Goal: Information Seeking & Learning: Find specific fact

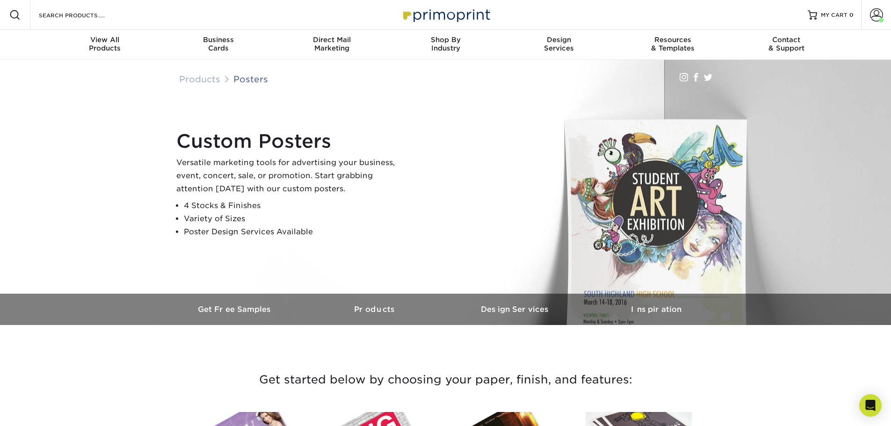
drag, startPoint x: 71, startPoint y: 22, endPoint x: 78, endPoint y: 14, distance: 9.9
click at [73, 19] on div "Search Products" at bounding box center [79, 15] width 99 height 30
click at [78, 13] on input "Search Products" at bounding box center [83, 14] width 91 height 11
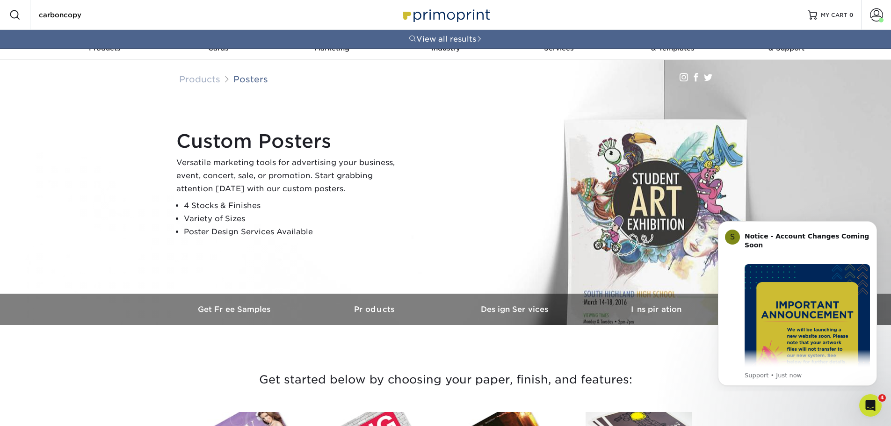
type input "carboncopy"
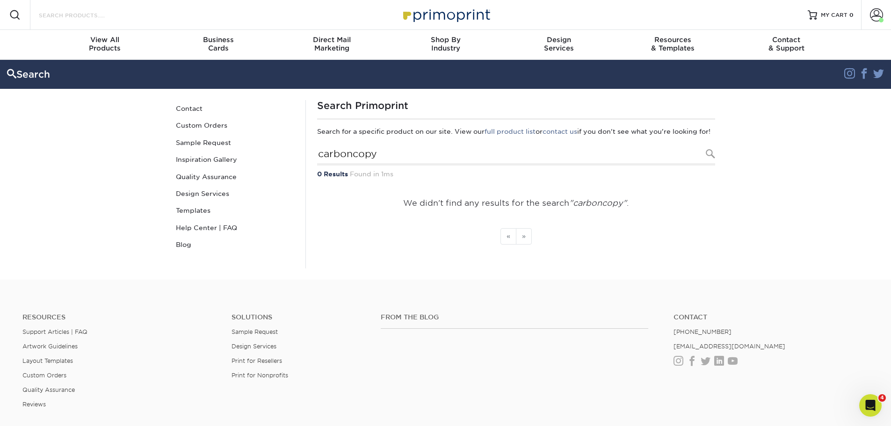
click at [64, 14] on input "Search Products" at bounding box center [83, 14] width 91 height 11
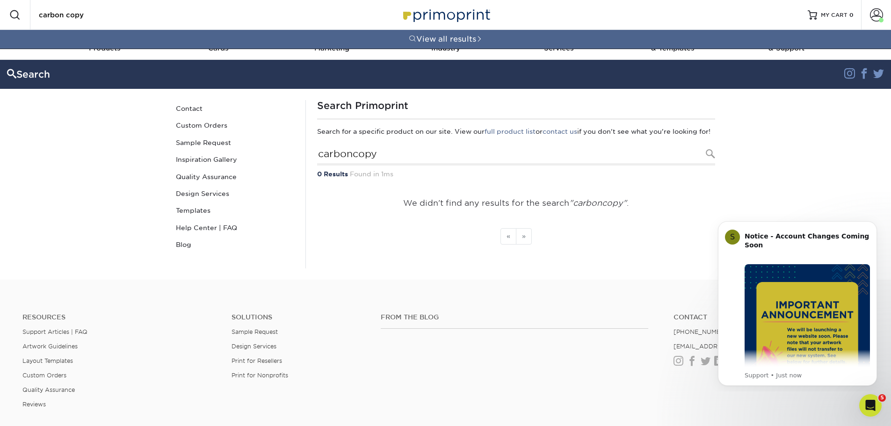
type input "carbon copy"
